Goal: Navigation & Orientation: Find specific page/section

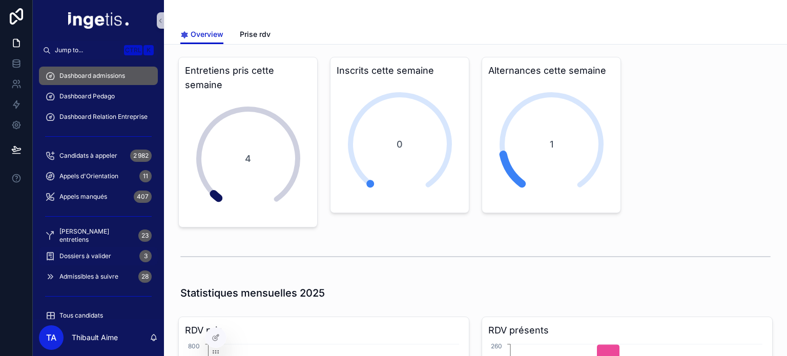
click at [119, 253] on div "Dossiers à valider 3" at bounding box center [98, 256] width 107 height 16
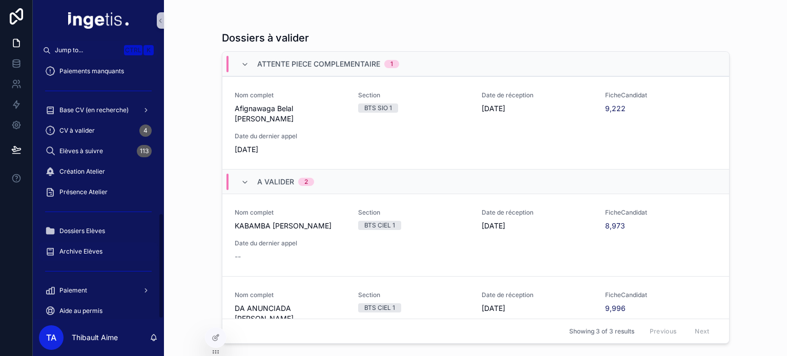
scroll to position [377, 0]
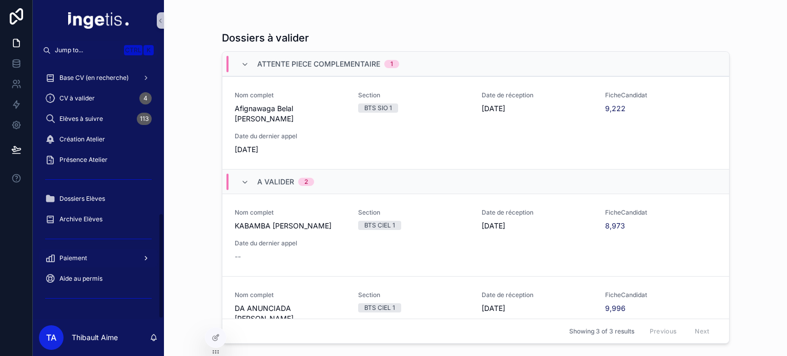
click at [96, 259] on div "Paiement" at bounding box center [98, 258] width 107 height 16
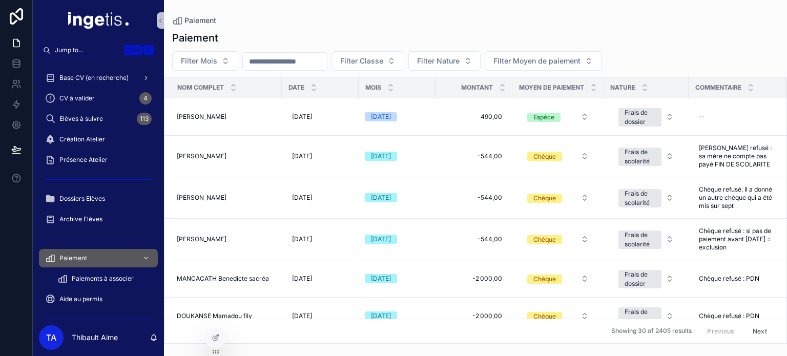
click at [100, 281] on span "Paiements à associer" at bounding box center [103, 279] width 62 height 8
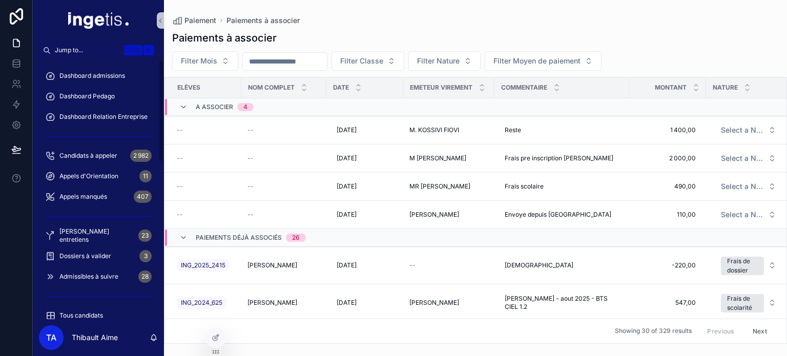
click at [111, 72] on span "Dashboard admissions" at bounding box center [92, 76] width 66 height 8
